Goal: Task Accomplishment & Management: Manage account settings

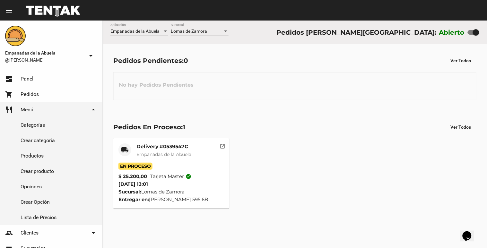
click at [164, 140] on mat-card "local_shipping Delivery #0539547C Empanadas de la Abuela En Proceso $ 25.200,00…" at bounding box center [171, 173] width 116 height 70
click at [171, 146] on mat-card-title "Delivery #0539547C" at bounding box center [163, 147] width 55 height 6
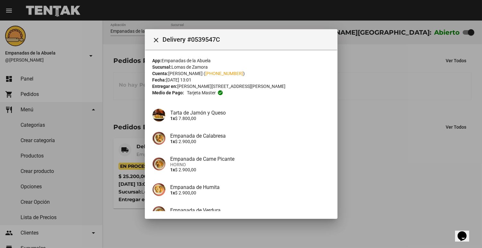
click at [379, 121] on div at bounding box center [241, 124] width 482 height 248
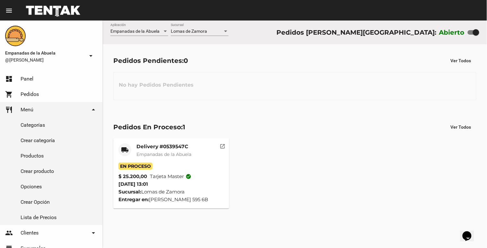
click at [152, 145] on mat-card-title "Delivery #0539547C" at bounding box center [163, 147] width 55 height 6
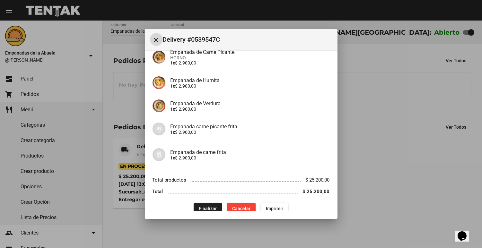
scroll to position [115, 0]
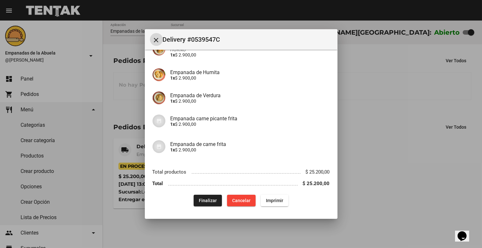
click at [213, 202] on span "Finalizar" at bounding box center [208, 200] width 18 height 5
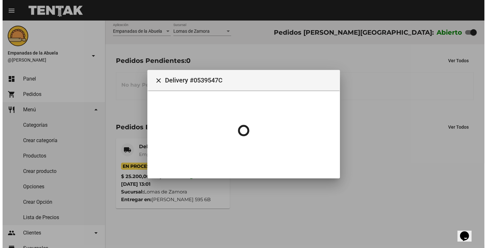
scroll to position [0, 0]
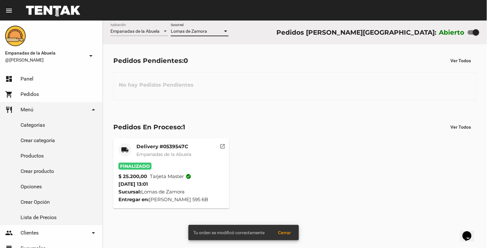
click at [226, 31] on div at bounding box center [225, 32] width 3 height 2
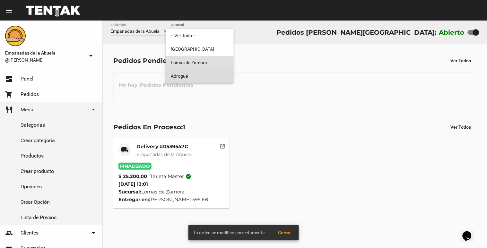
click at [204, 76] on span "Adrogué" at bounding box center [200, 75] width 58 height 13
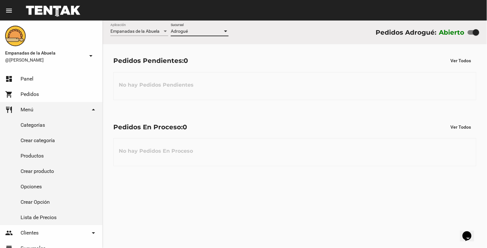
click at [226, 30] on div at bounding box center [226, 31] width 6 height 5
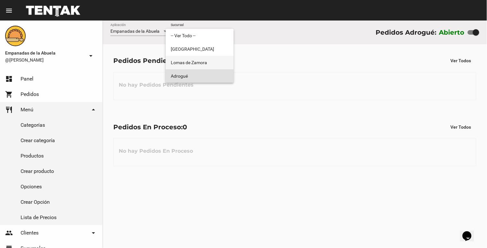
click at [213, 65] on span "Lomas de Zamora" at bounding box center [200, 62] width 58 height 13
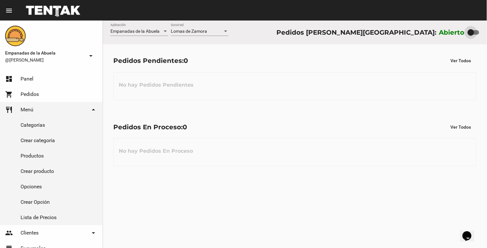
drag, startPoint x: 474, startPoint y: 31, endPoint x: 458, endPoint y: 33, distance: 15.8
click at [458, 33] on div "Abierto" at bounding box center [459, 32] width 40 height 10
checkbox input "false"
click at [225, 31] on div at bounding box center [225, 32] width 3 height 2
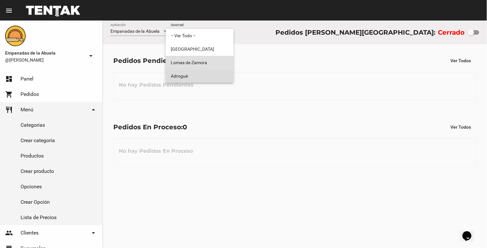
click at [204, 73] on span "Adrogué" at bounding box center [200, 75] width 58 height 13
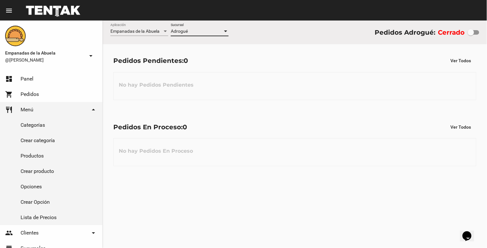
click at [226, 31] on div at bounding box center [225, 32] width 3 height 2
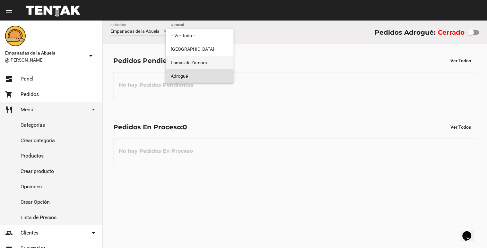
click at [221, 61] on span "Lomas de Zamora" at bounding box center [200, 62] width 58 height 13
